Goal: Navigation & Orientation: Find specific page/section

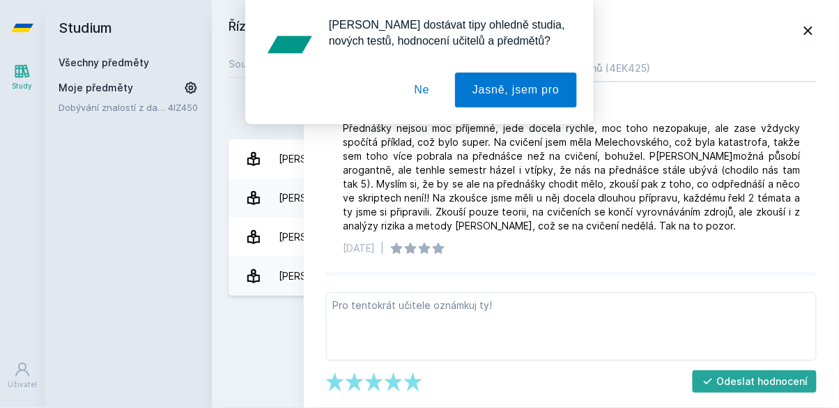
click at [100, 256] on div "Studium Všechny předměty Moje předměty Dobývání znalostí z databází 4IZ450" at bounding box center [128, 204] width 167 height 408
click at [95, 110] on div "[PERSON_NAME] dostávat tipy ohledně studia, nových testů, hodnocení učitelů a p…" at bounding box center [419, 62] width 839 height 124
click at [419, 85] on button "Ne" at bounding box center [422, 89] width 50 height 35
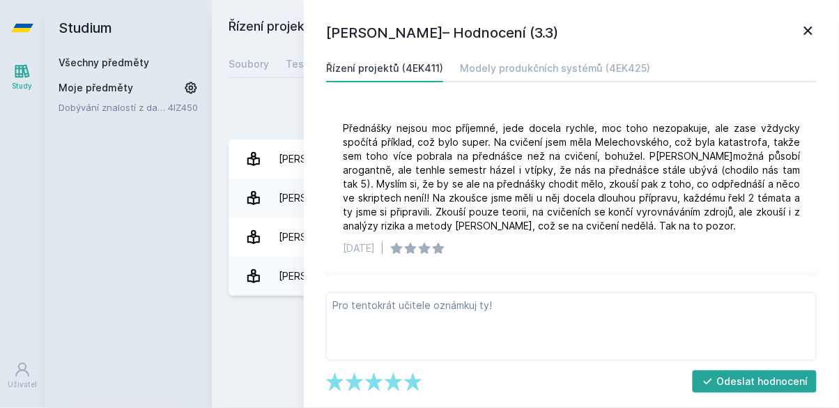
click at [132, 111] on link "Dobývání znalostí z databází" at bounding box center [113, 107] width 109 height 14
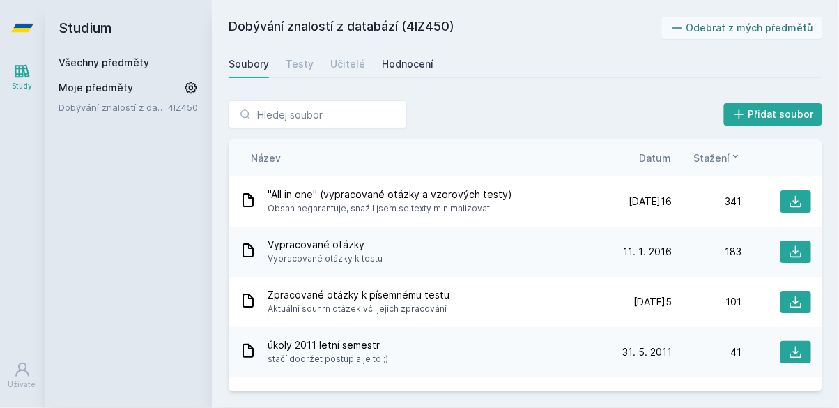
click at [394, 60] on div "Hodnocení" at bounding box center [408, 64] width 52 height 14
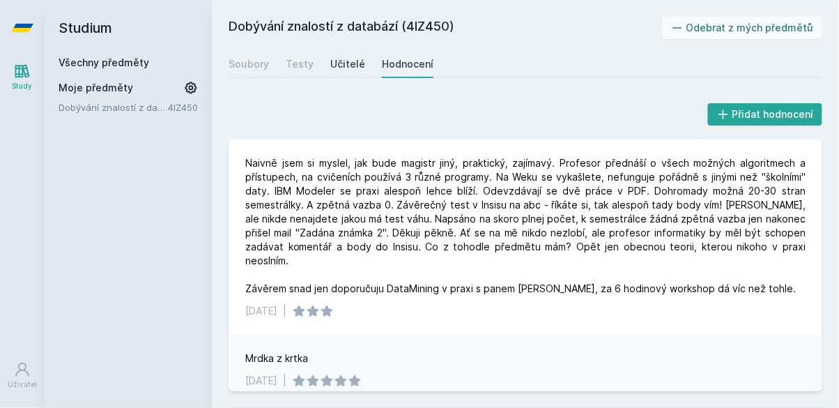
click at [332, 68] on div "Učitelé" at bounding box center [347, 64] width 35 height 14
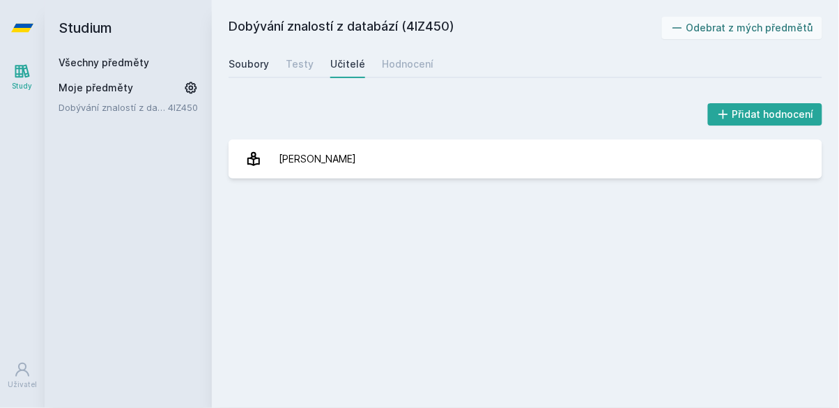
click at [229, 64] on div "Soubory" at bounding box center [249, 64] width 40 height 14
